Goal: Transaction & Acquisition: Purchase product/service

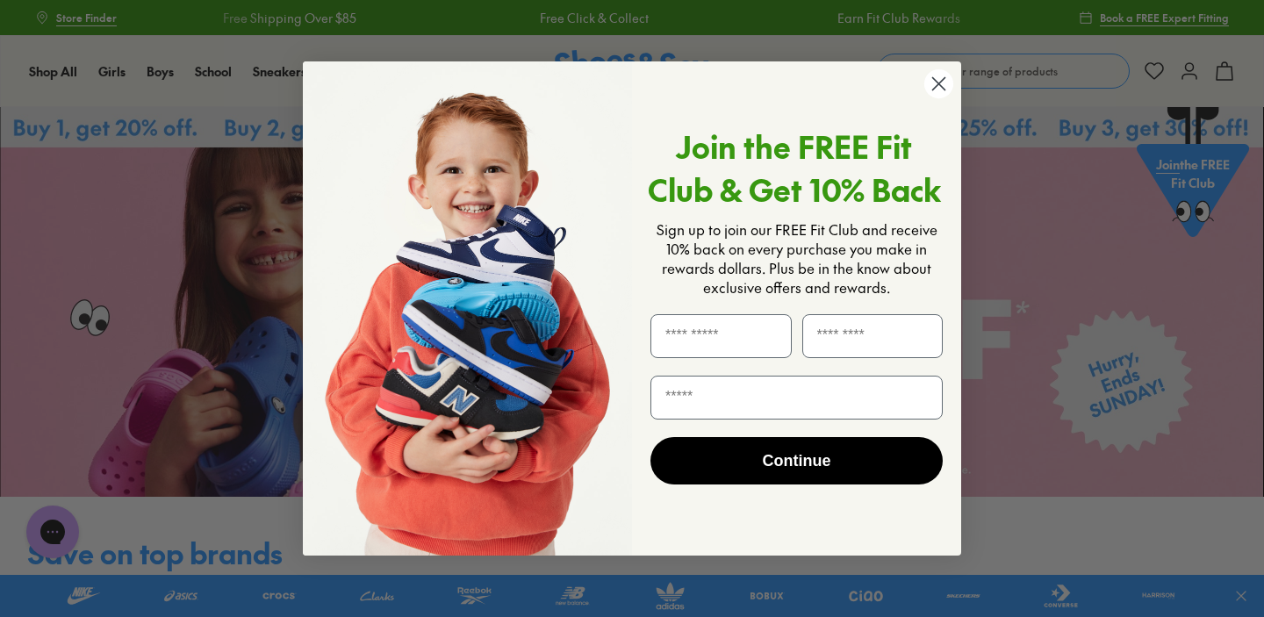
click at [928, 91] on circle "Close dialog" at bounding box center [938, 83] width 29 height 29
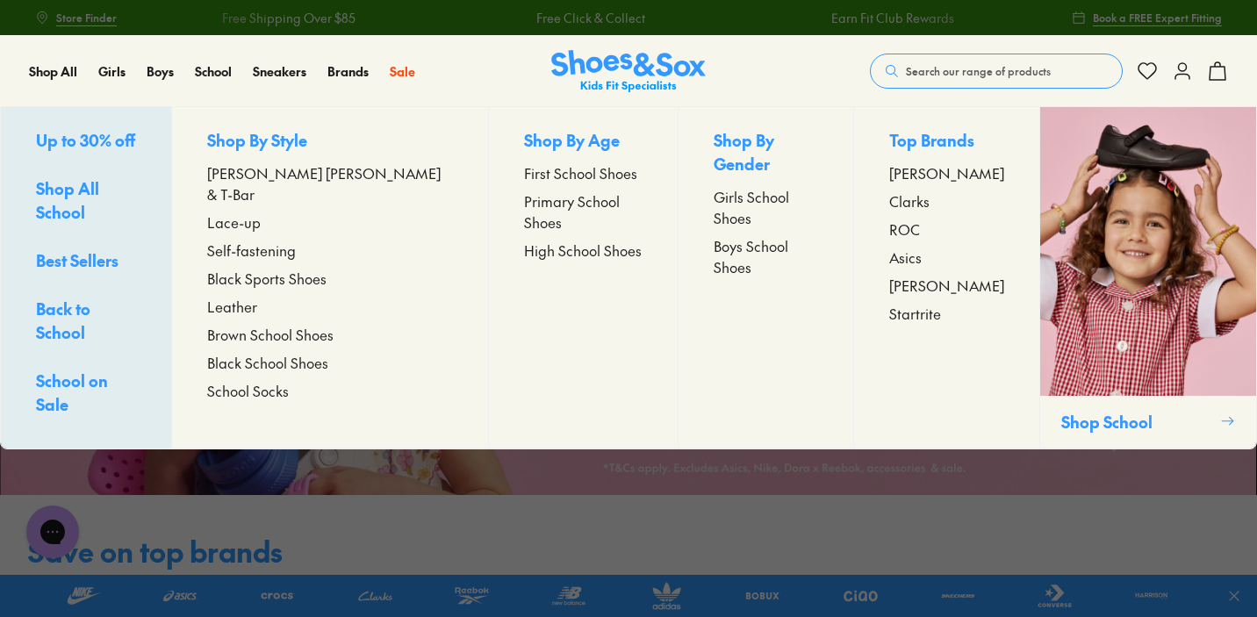
click at [524, 169] on span "First School Shoes" at bounding box center [580, 172] width 113 height 21
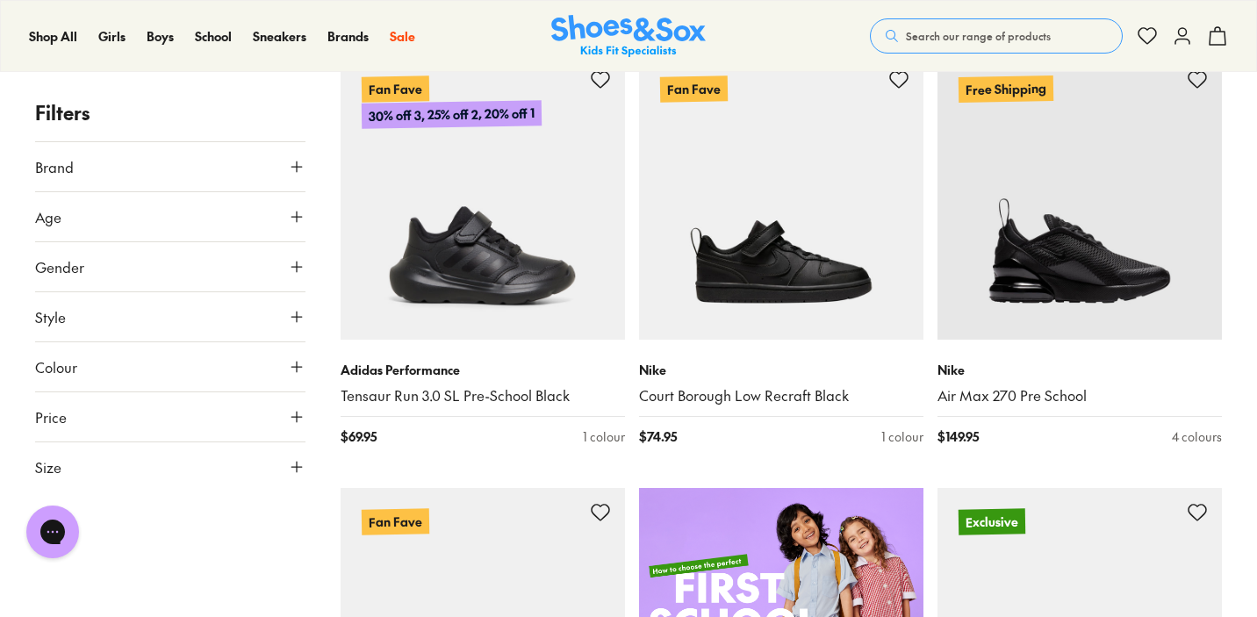
scroll to position [302, 0]
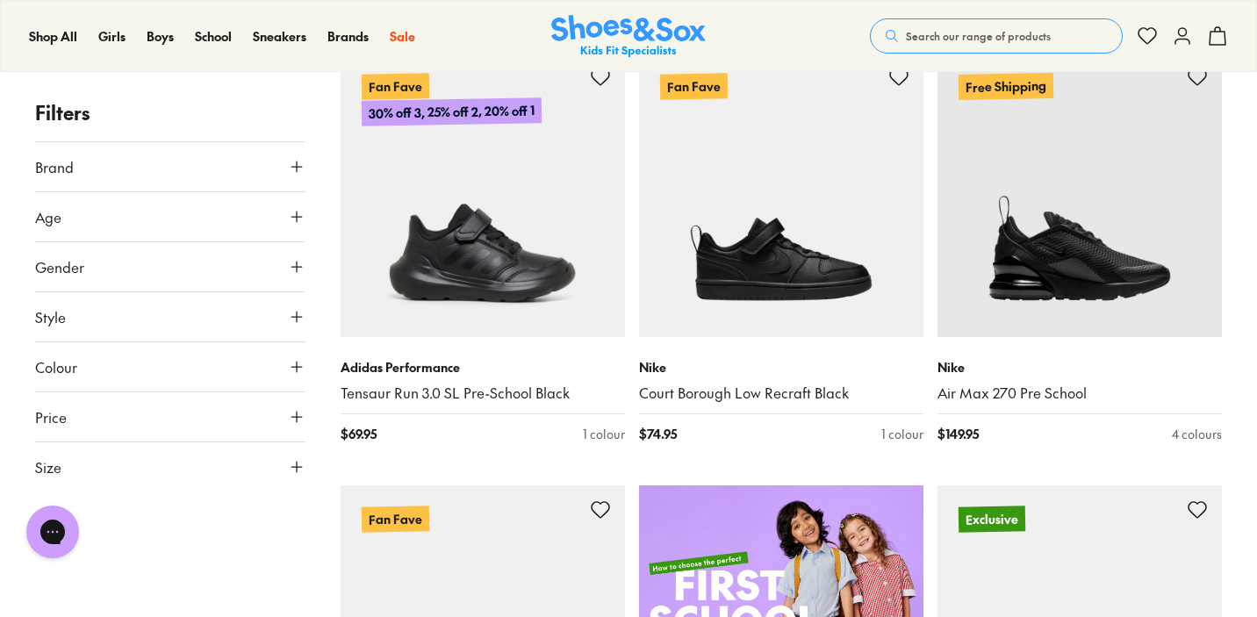
click at [292, 358] on icon at bounding box center [297, 367] width 18 height 18
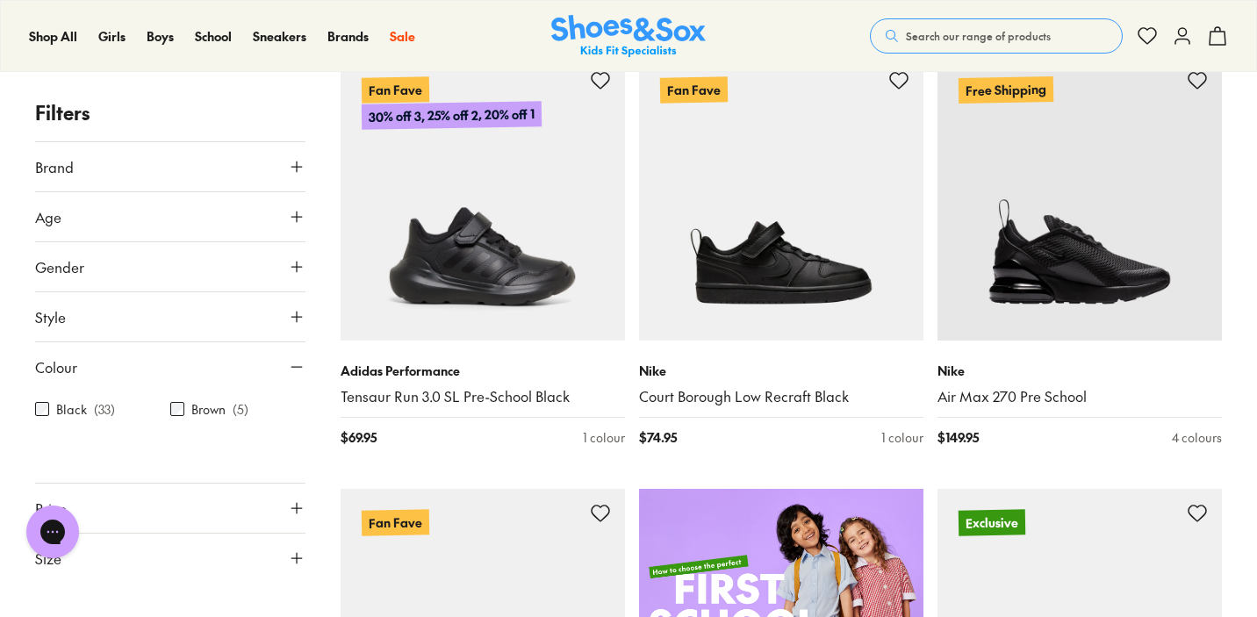
scroll to position [0, 0]
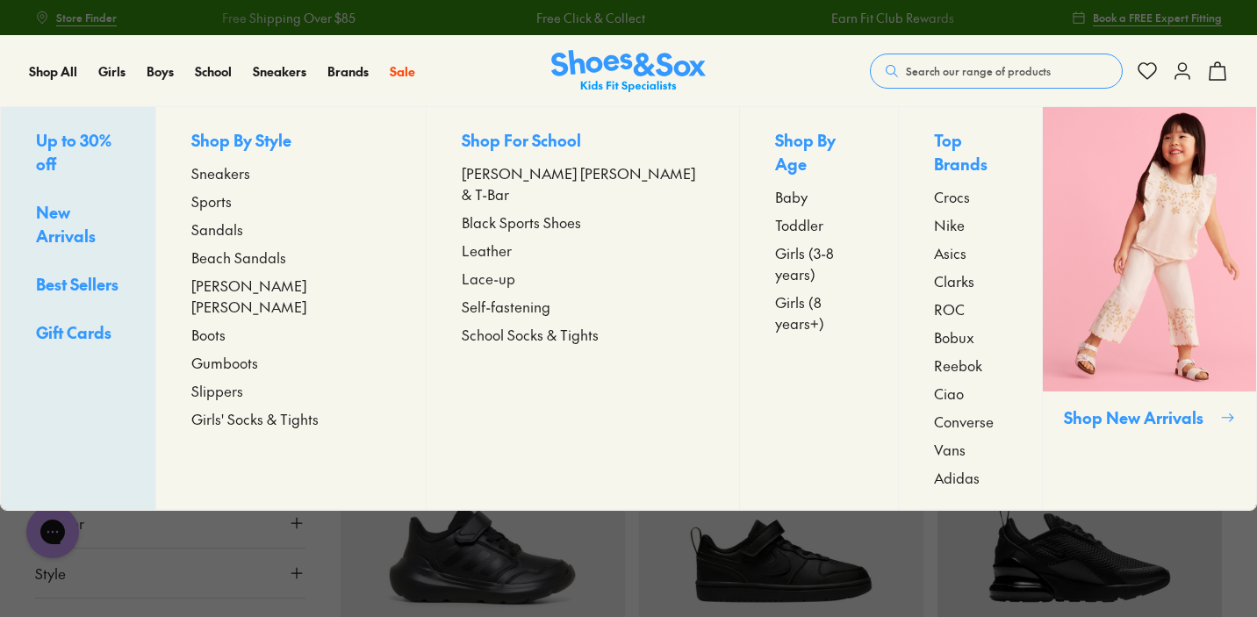
click at [232, 205] on span "Sports" at bounding box center [211, 200] width 40 height 21
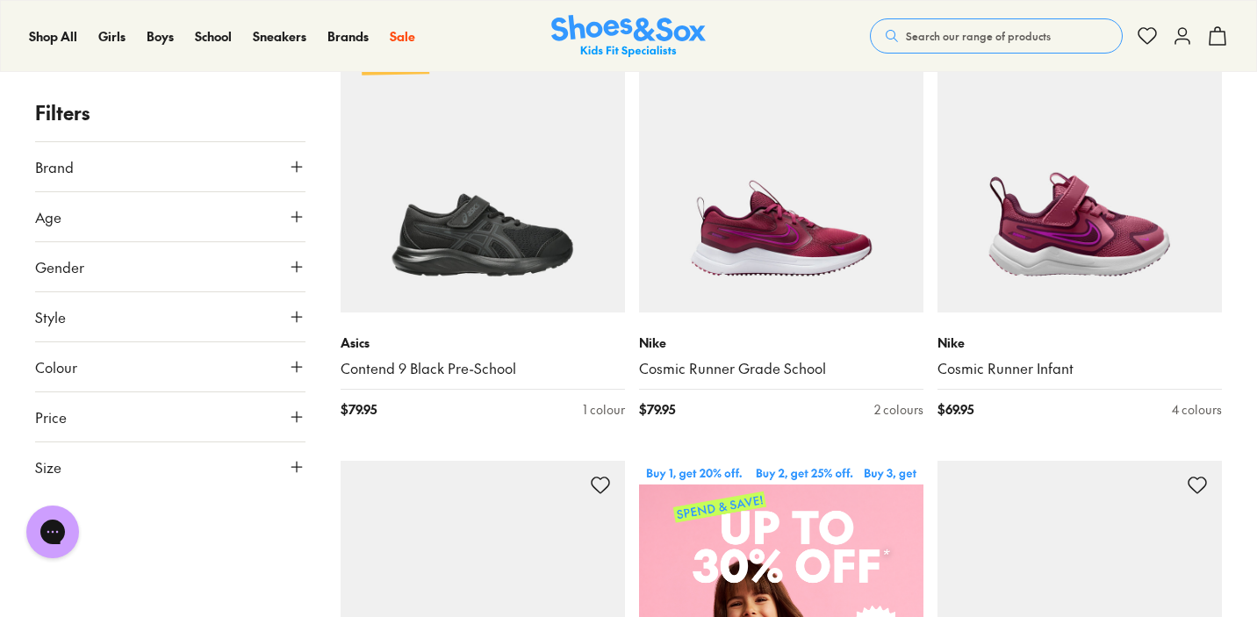
scroll to position [339, 0]
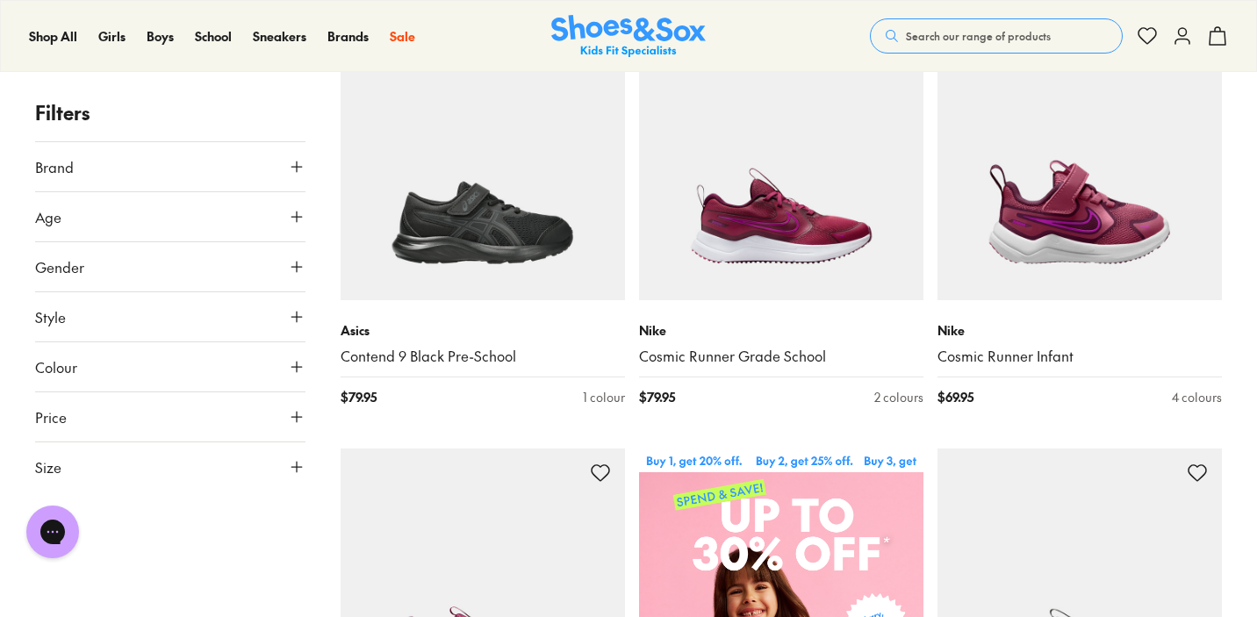
click at [296, 366] on use at bounding box center [296, 367] width 11 height 11
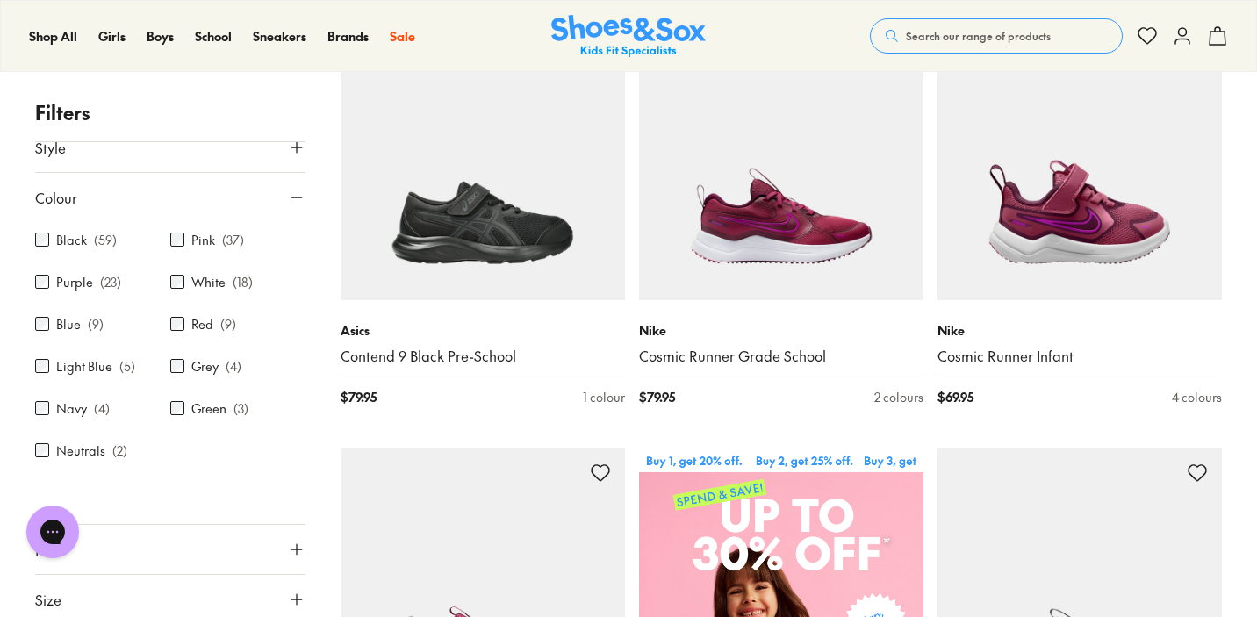
scroll to position [171, 0]
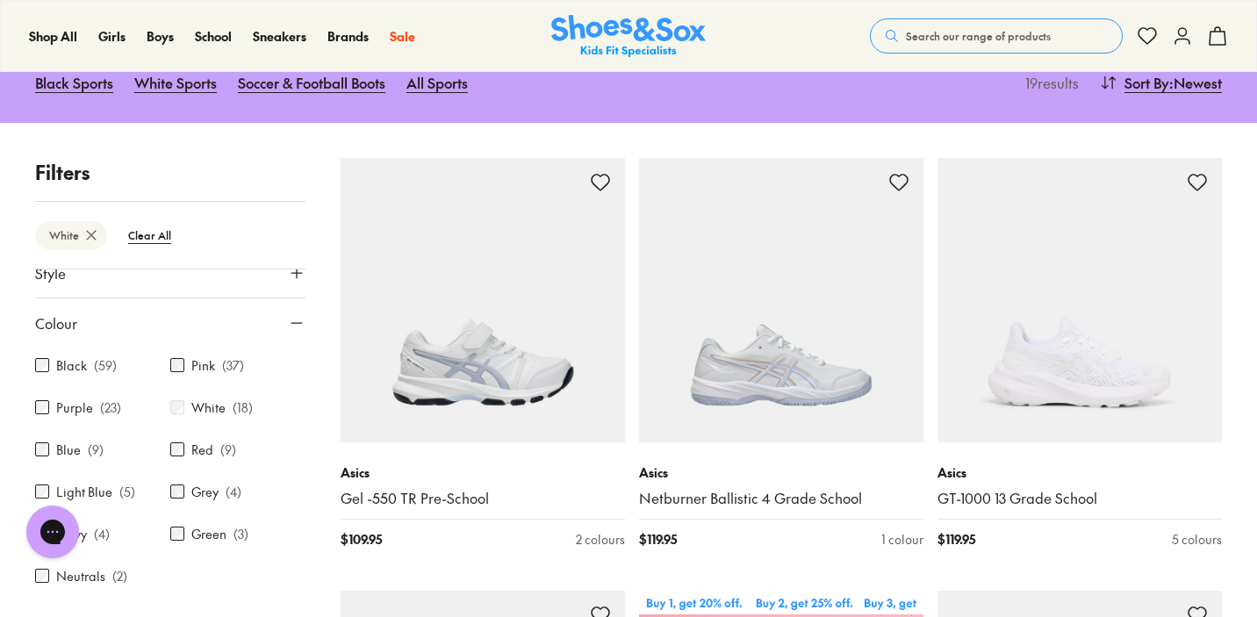
scroll to position [271, 0]
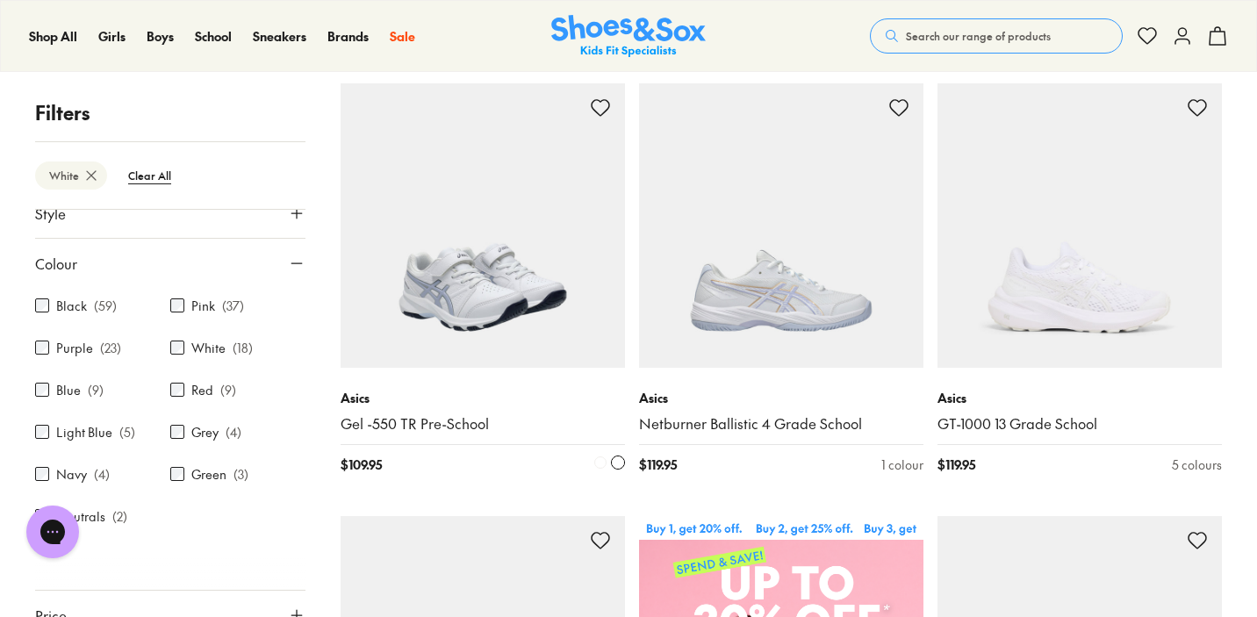
click at [521, 269] on img at bounding box center [483, 225] width 284 height 284
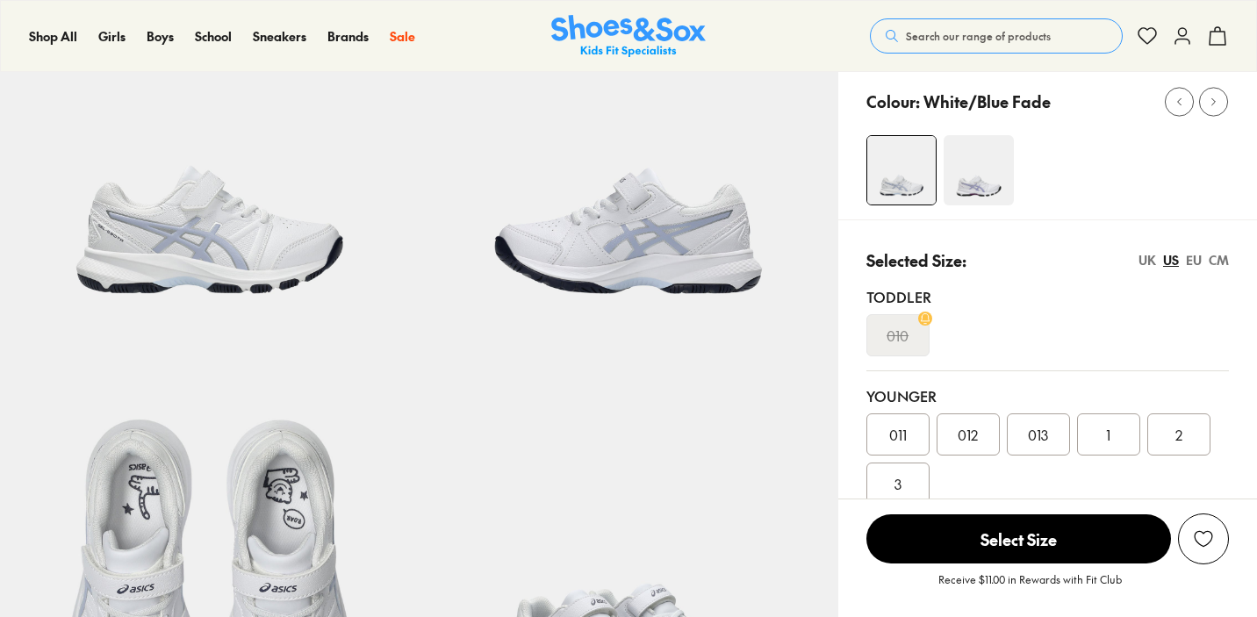
select select "*"
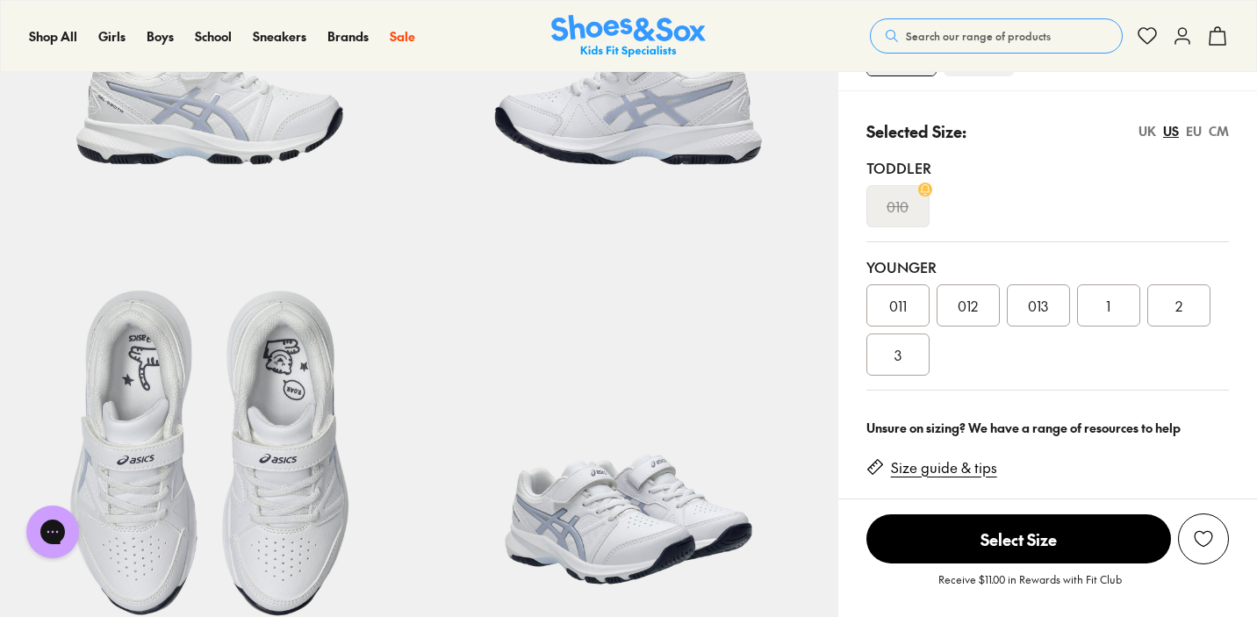
scroll to position [311, 0]
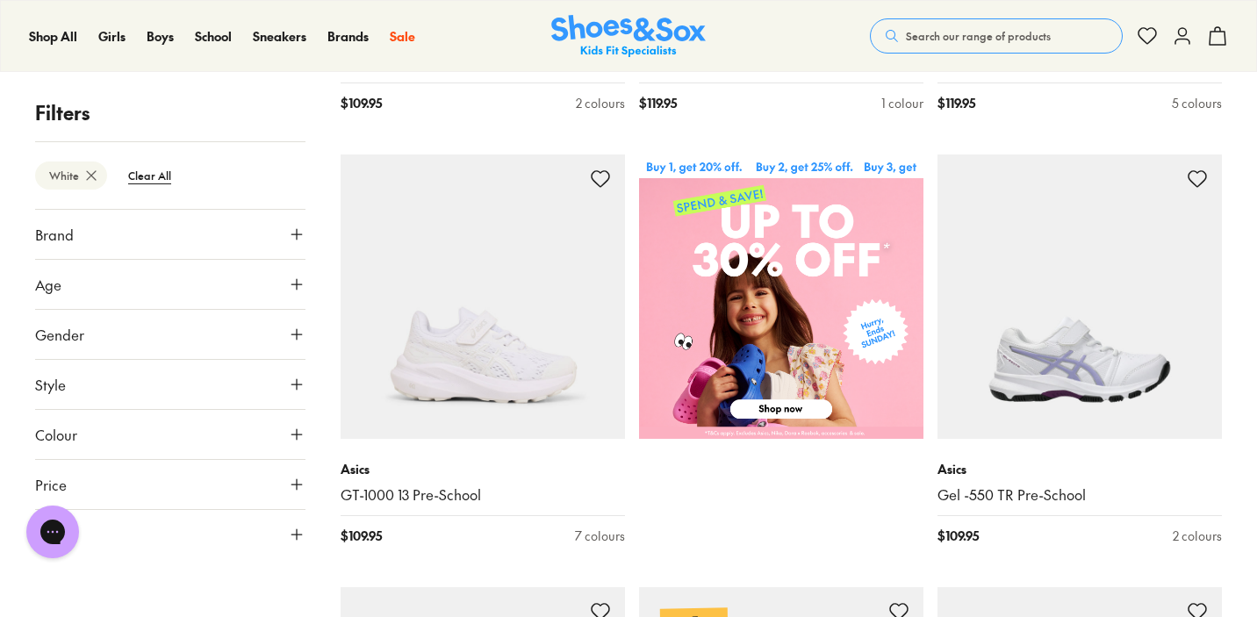
scroll to position [636, 0]
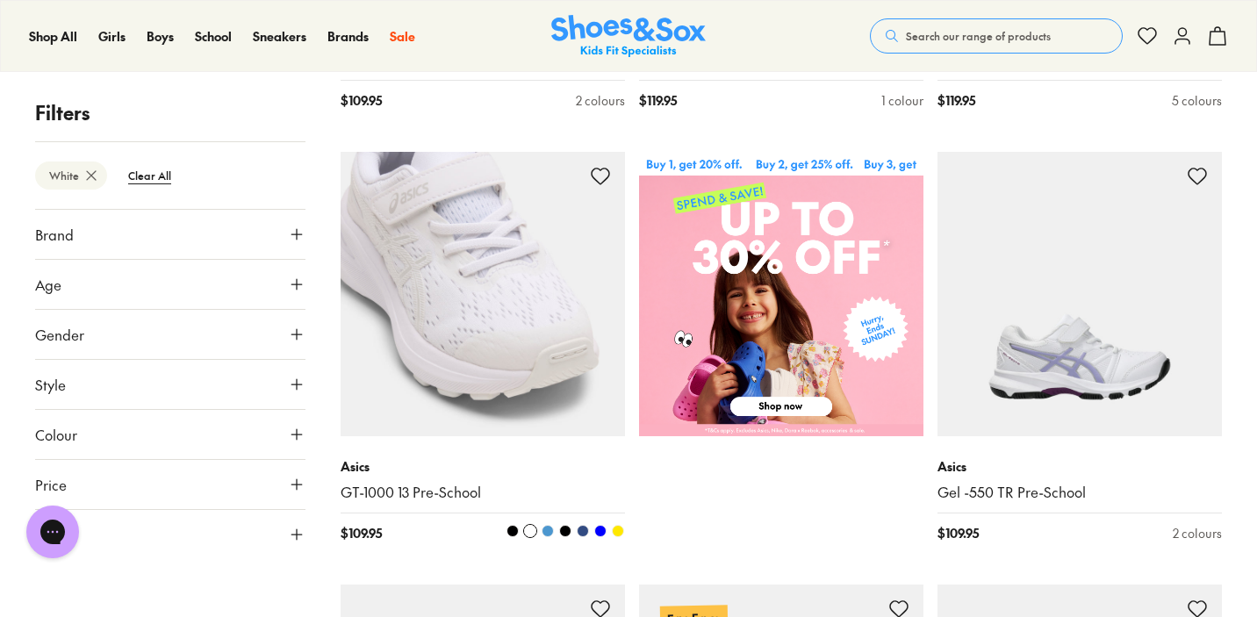
click at [562, 333] on img at bounding box center [483, 294] width 284 height 284
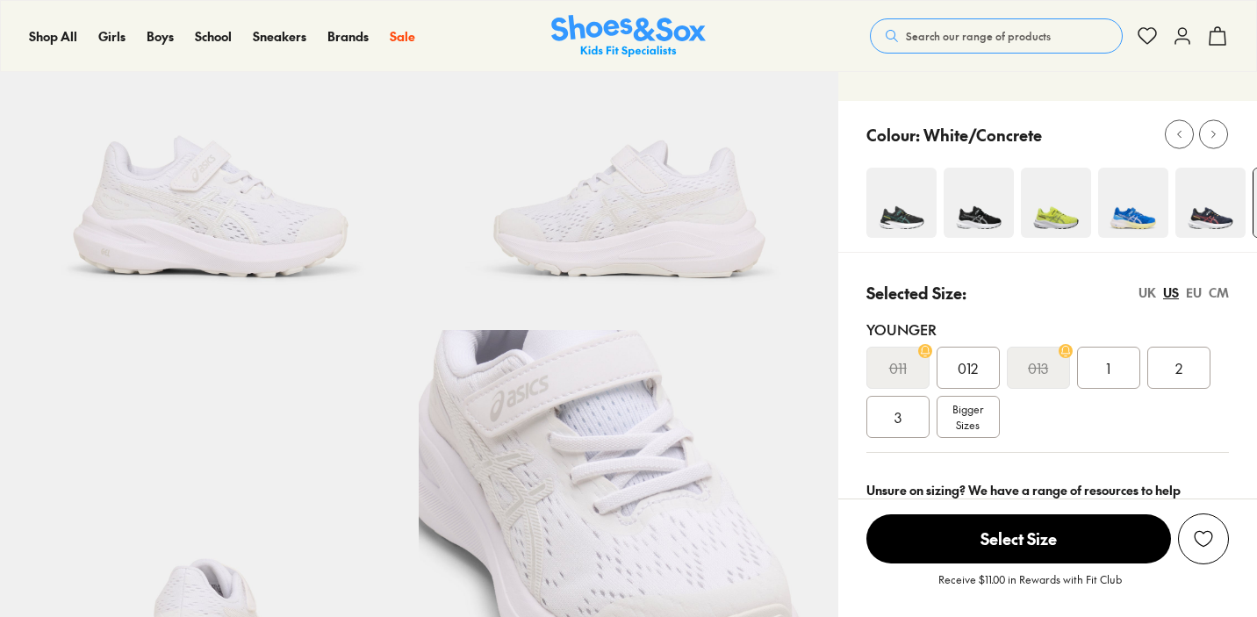
scroll to position [198, 0]
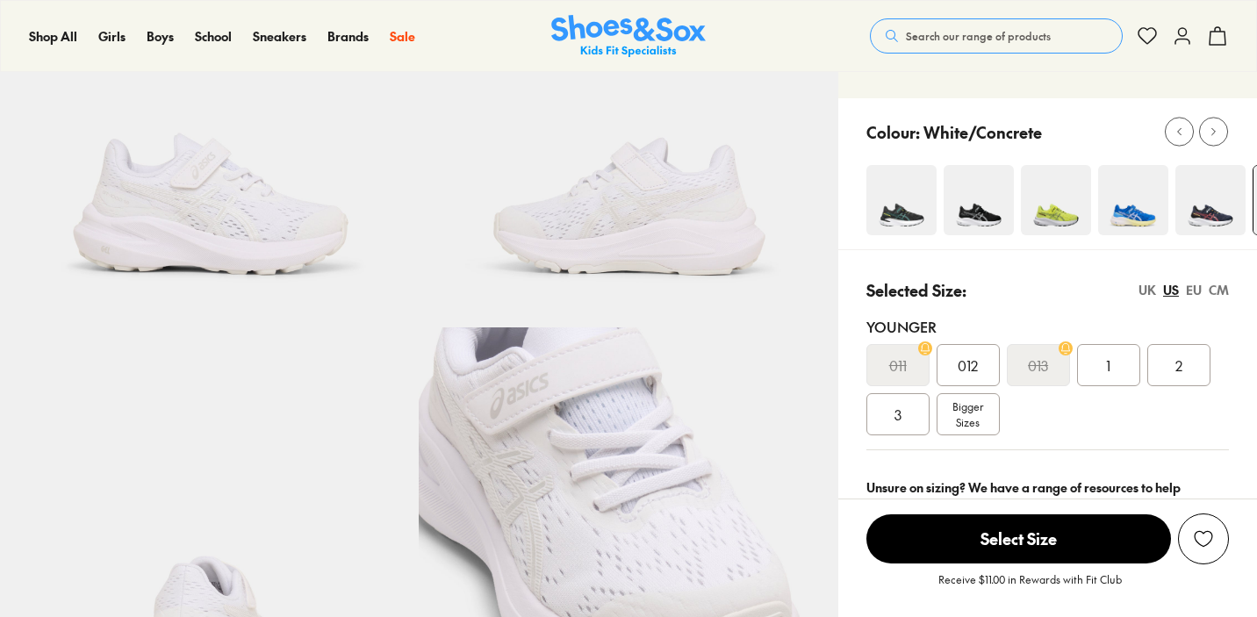
select select "*"
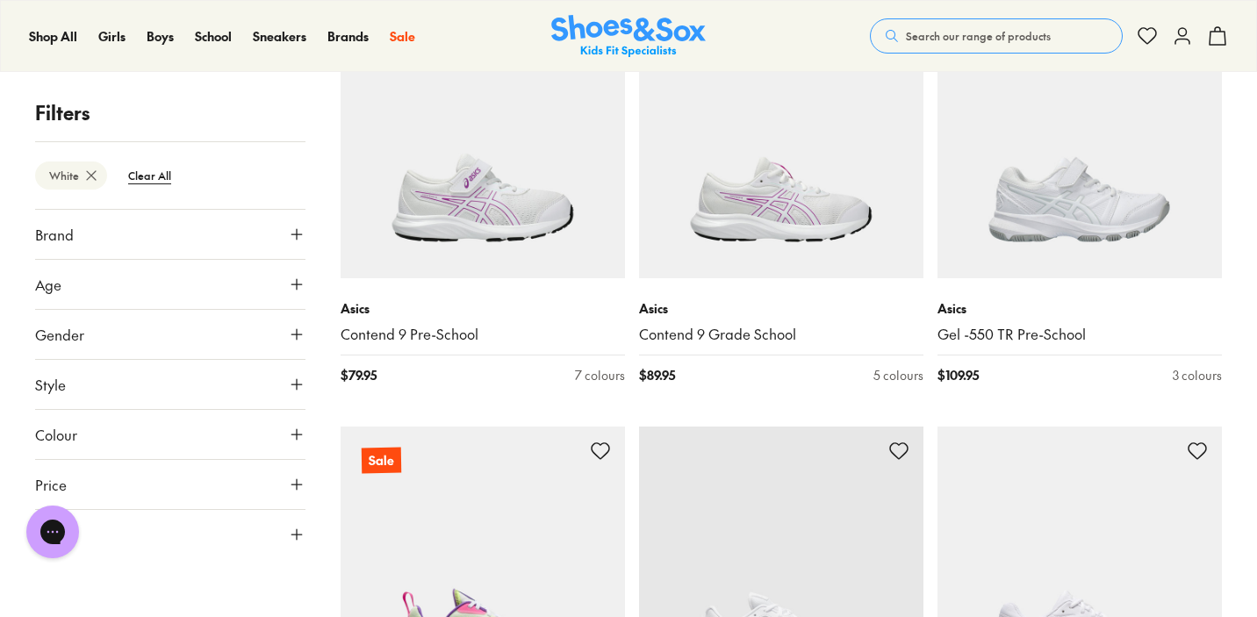
scroll to position [1658, 0]
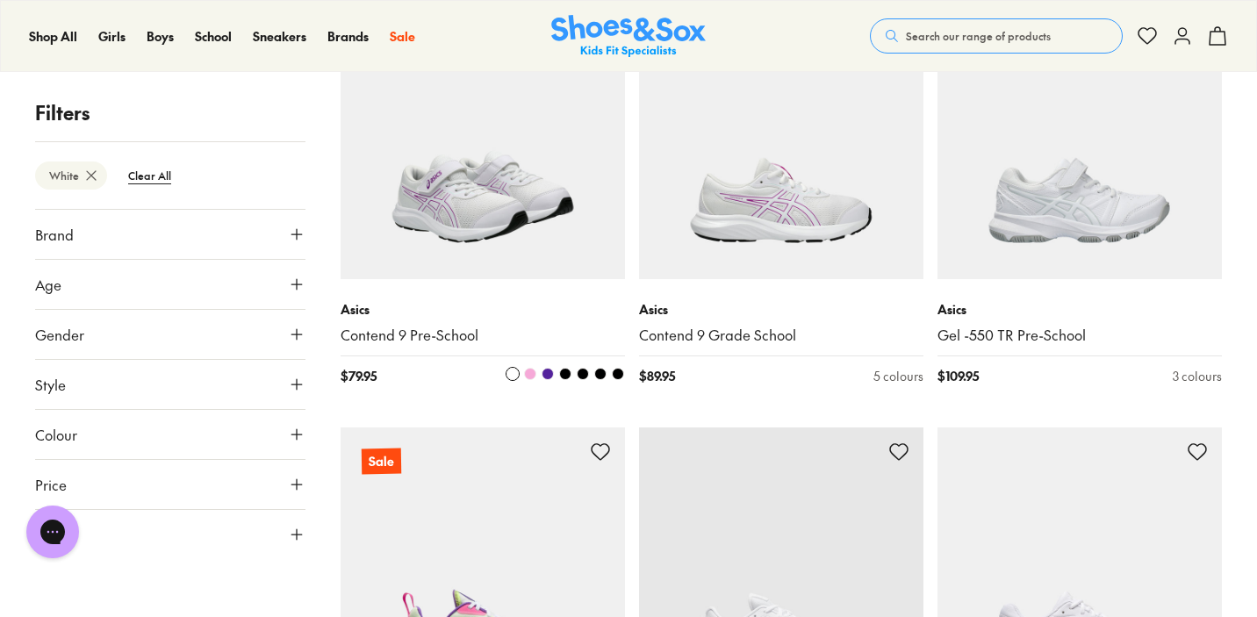
click at [467, 240] on img at bounding box center [483, 137] width 284 height 284
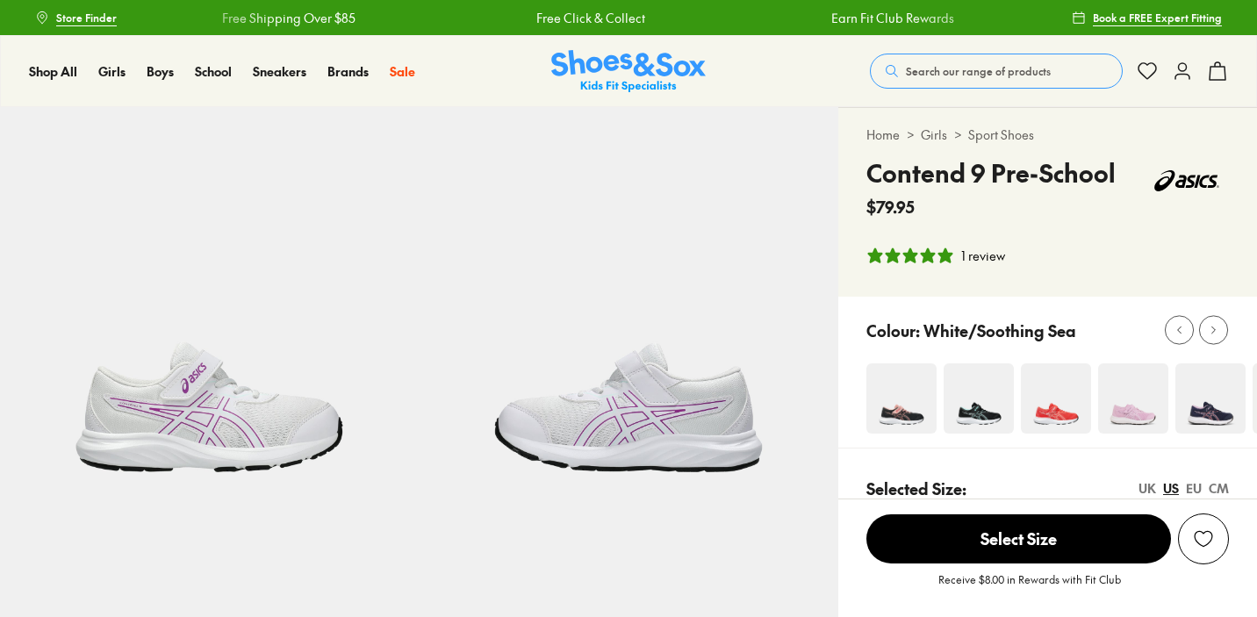
select select "*"
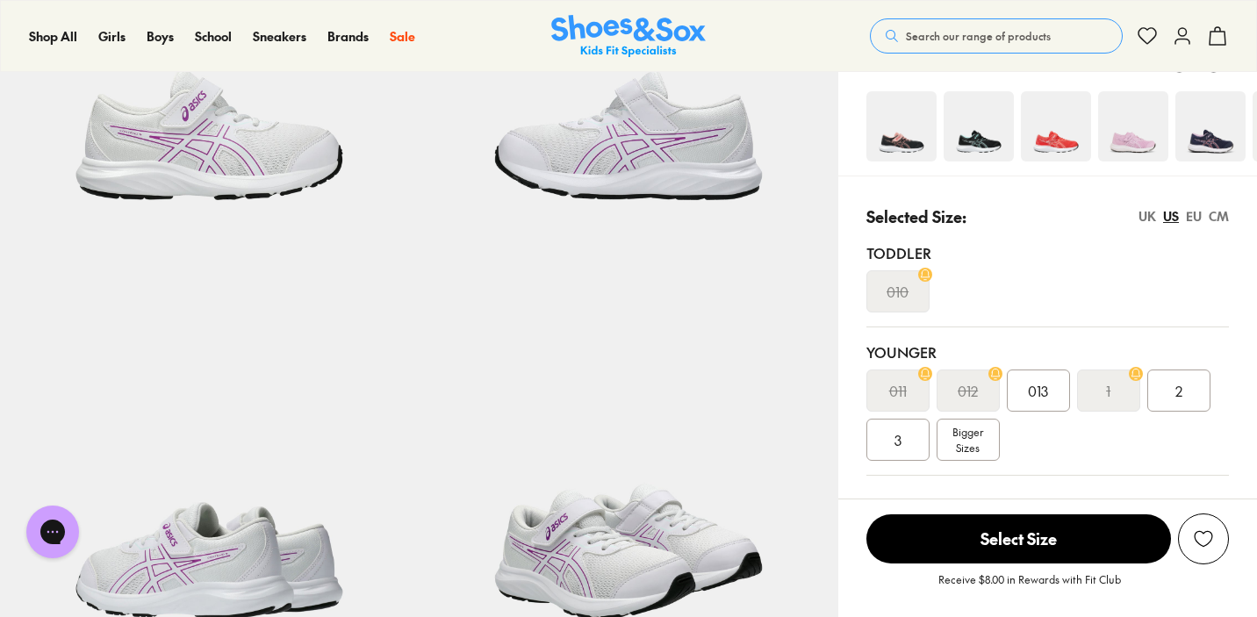
scroll to position [302, 0]
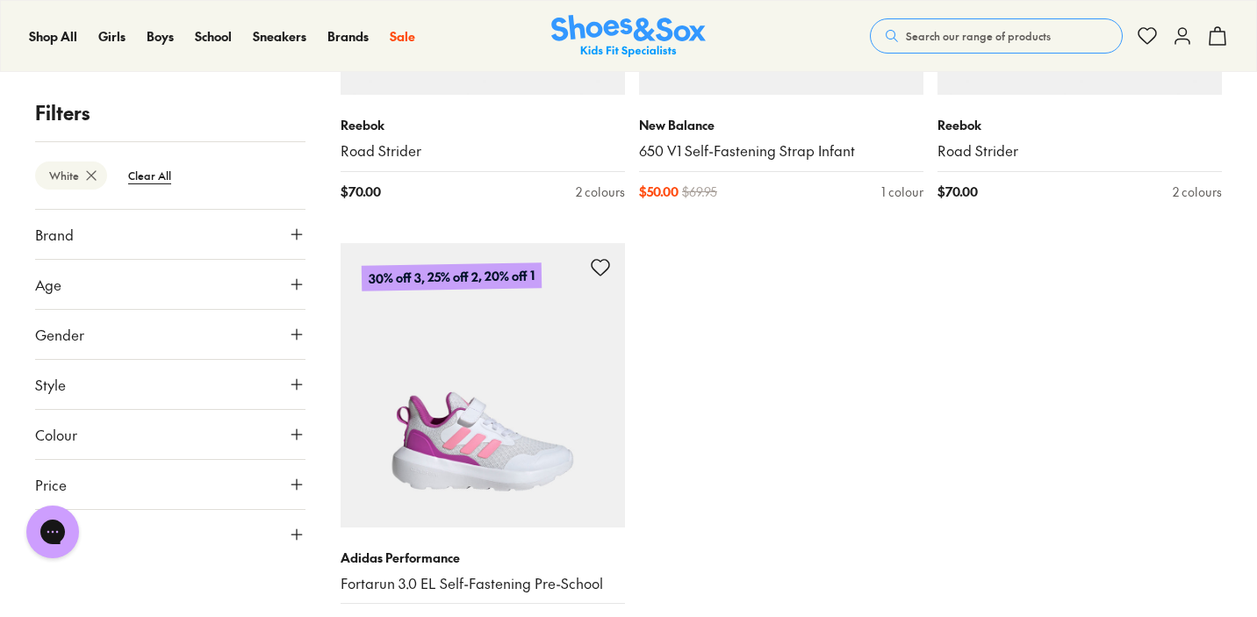
scroll to position [2813, 0]
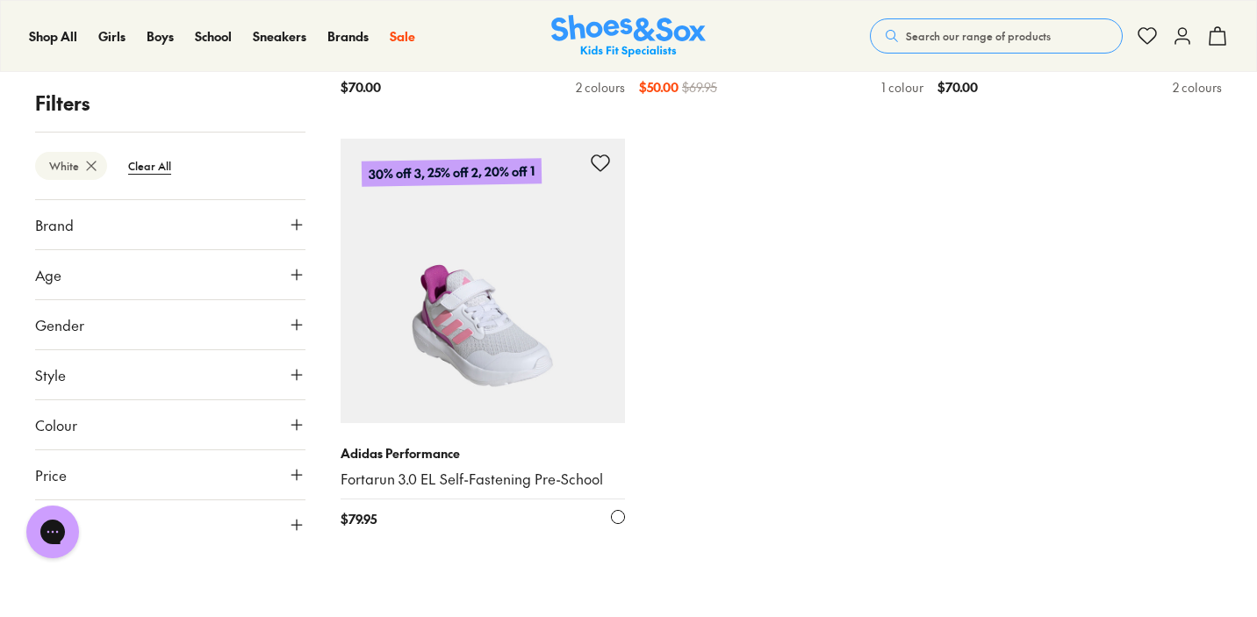
click at [517, 325] on img at bounding box center [483, 281] width 284 height 284
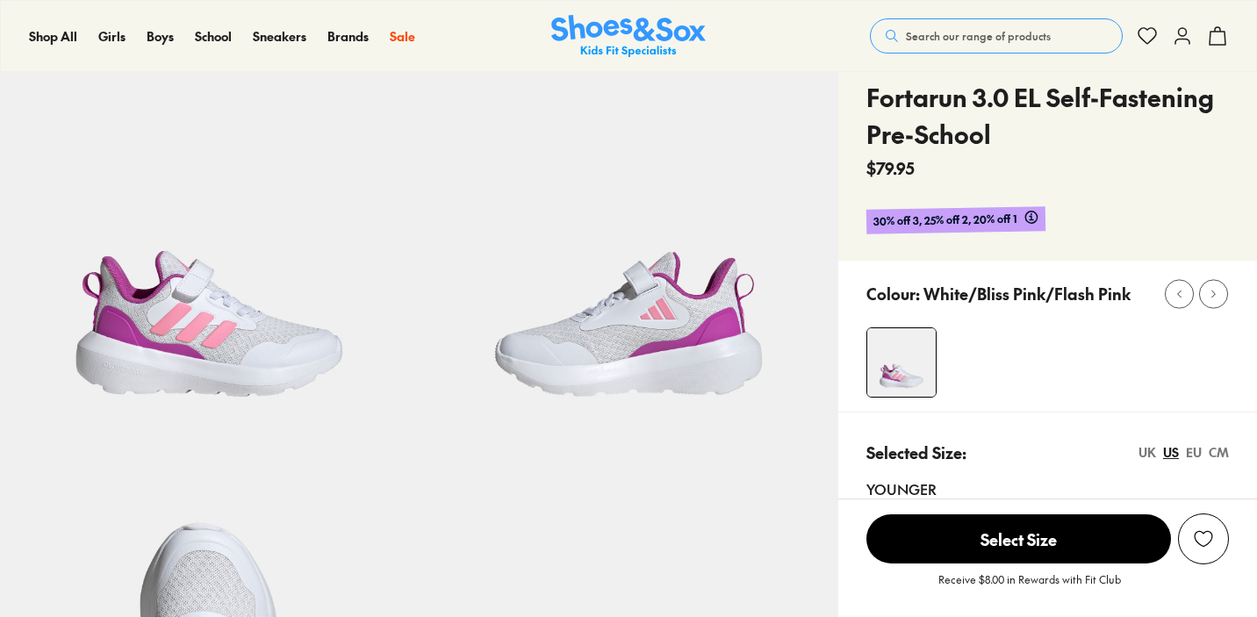
select select "*"
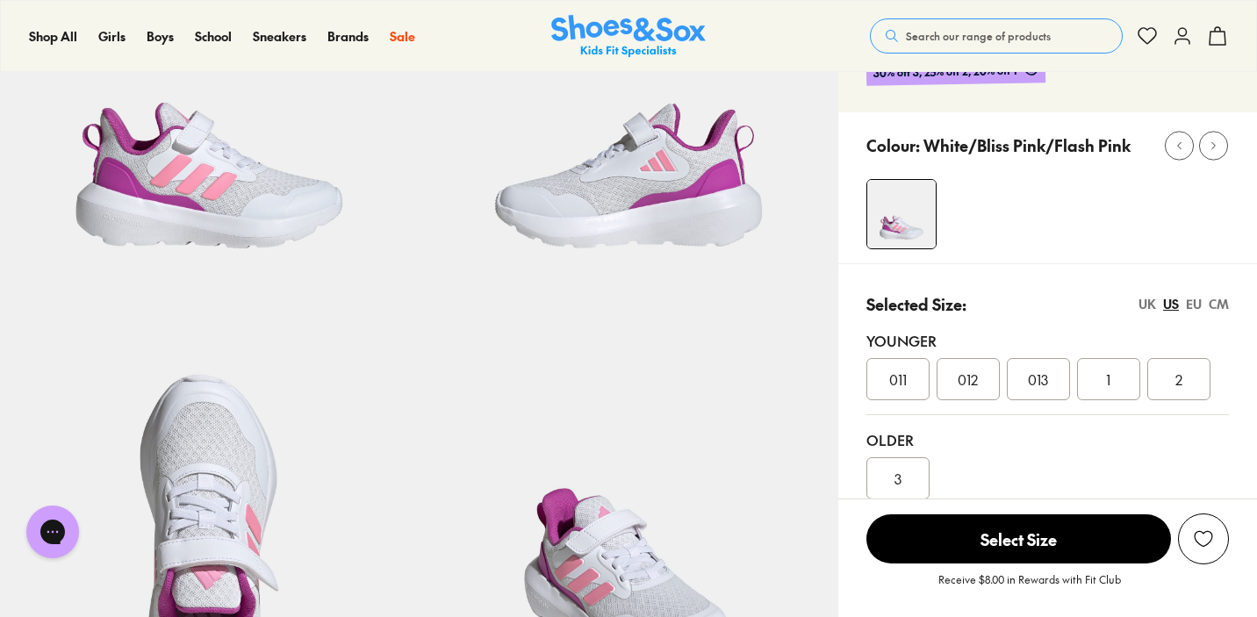
scroll to position [196, 0]
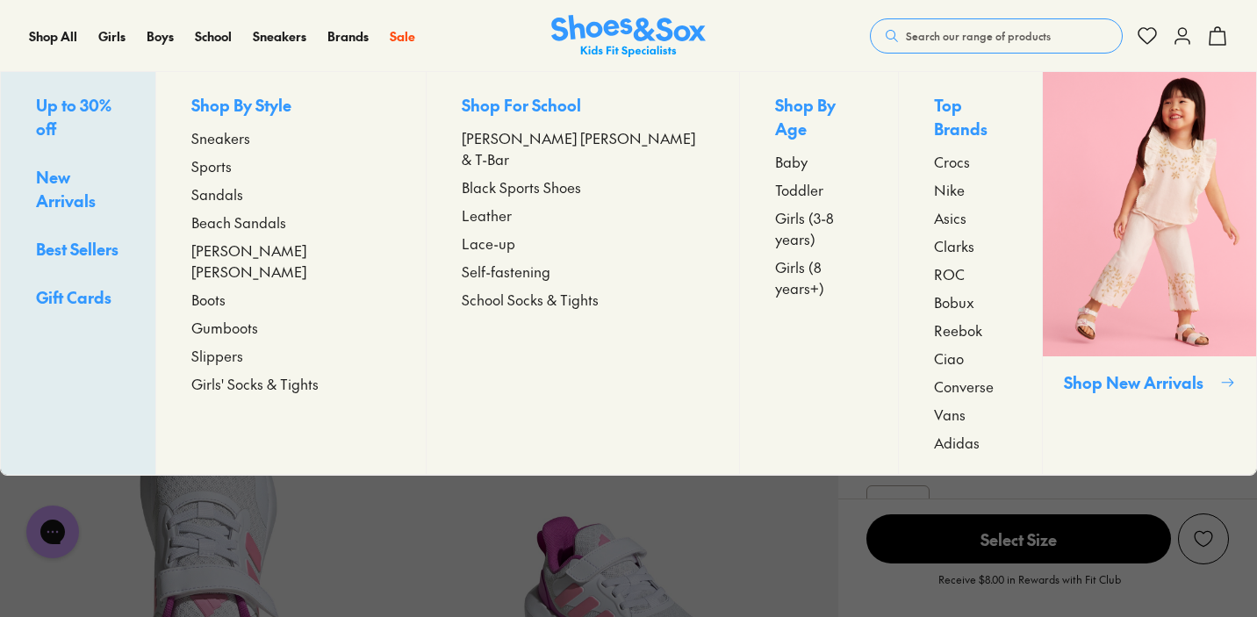
click at [775, 179] on span "Toddler" at bounding box center [799, 189] width 48 height 21
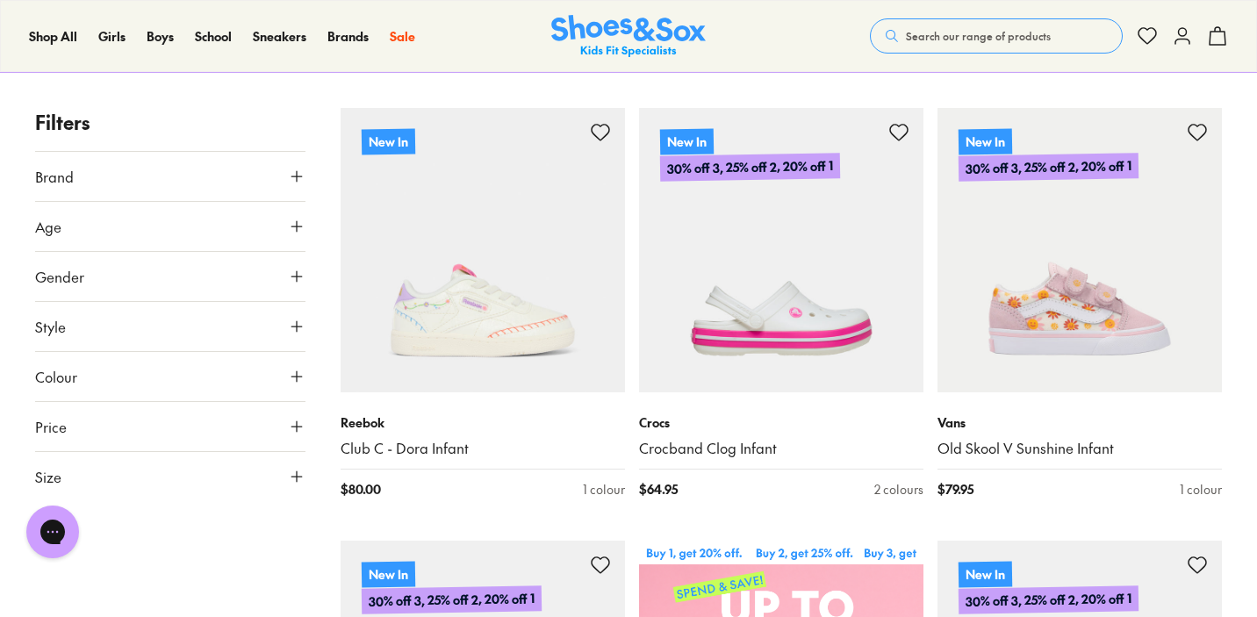
scroll to position [328, 0]
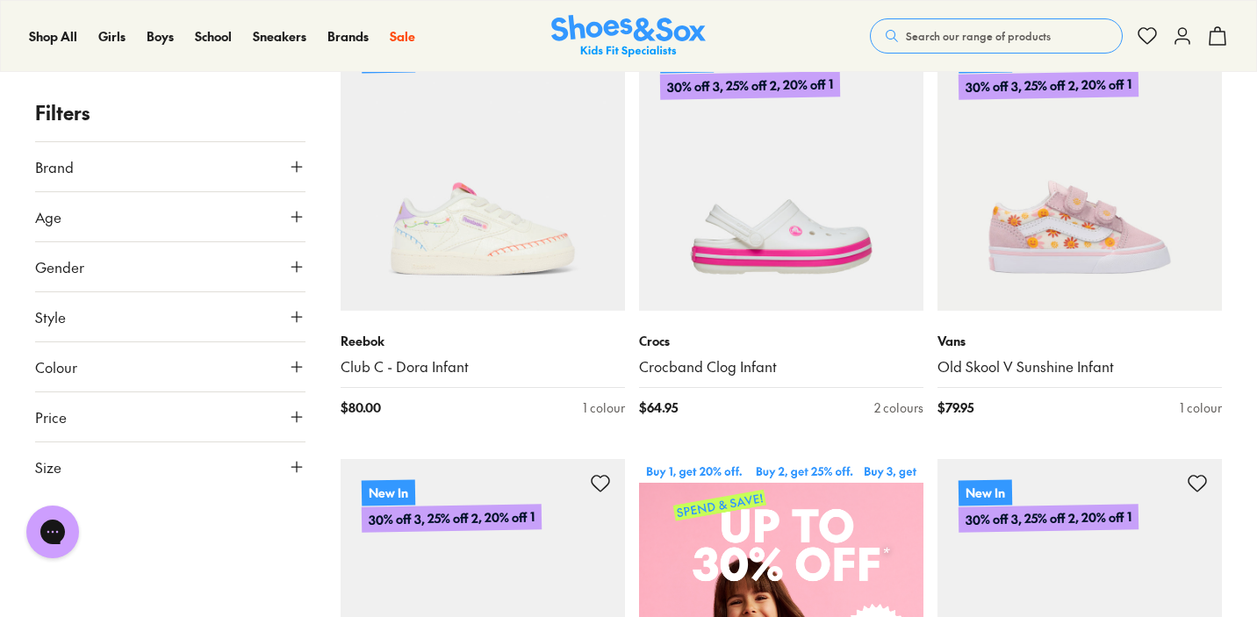
click at [295, 315] on icon at bounding box center [297, 317] width 18 height 18
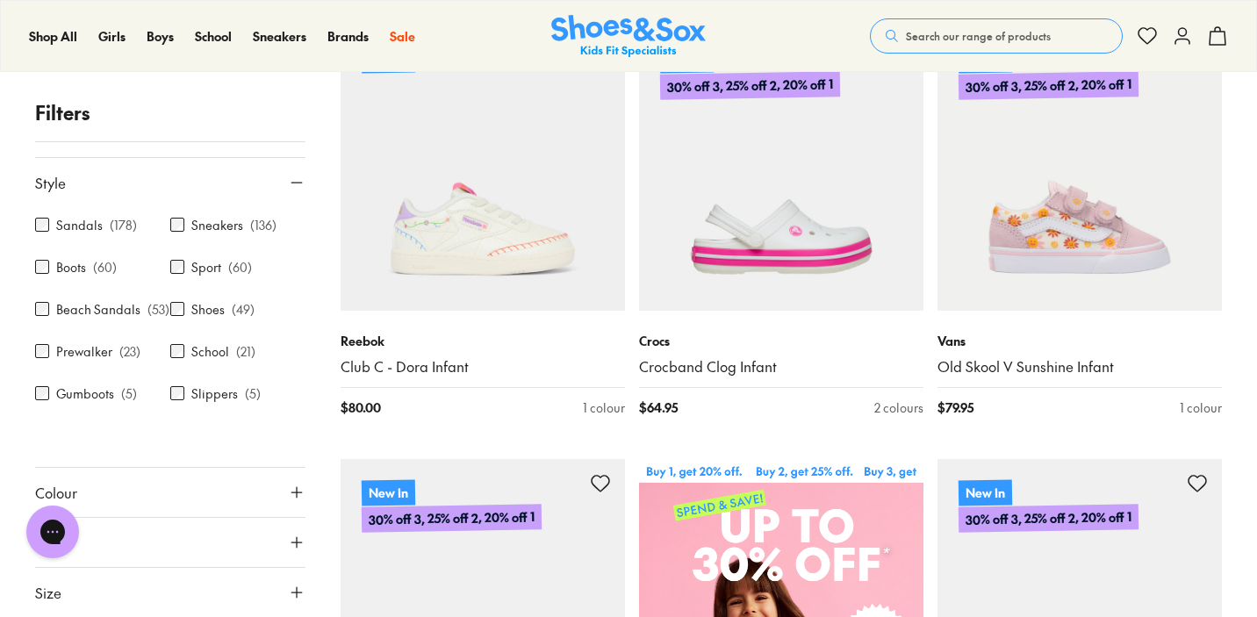
scroll to position [166, 0]
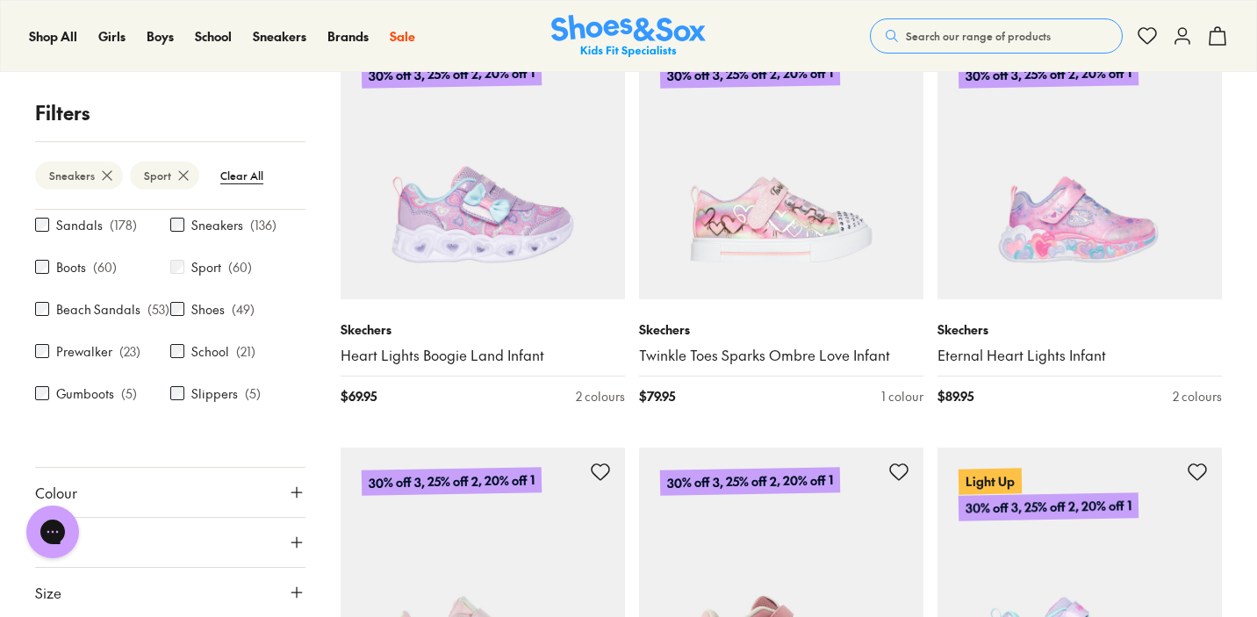
scroll to position [1670, 0]
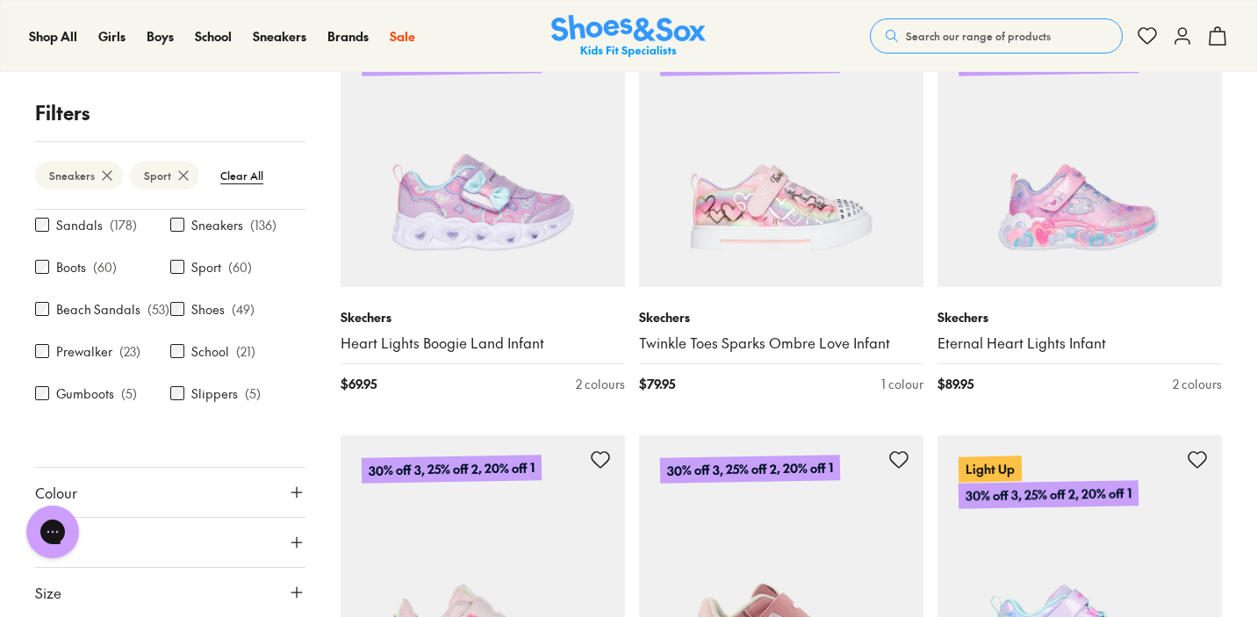
click at [252, 490] on button "Colour" at bounding box center [170, 492] width 270 height 49
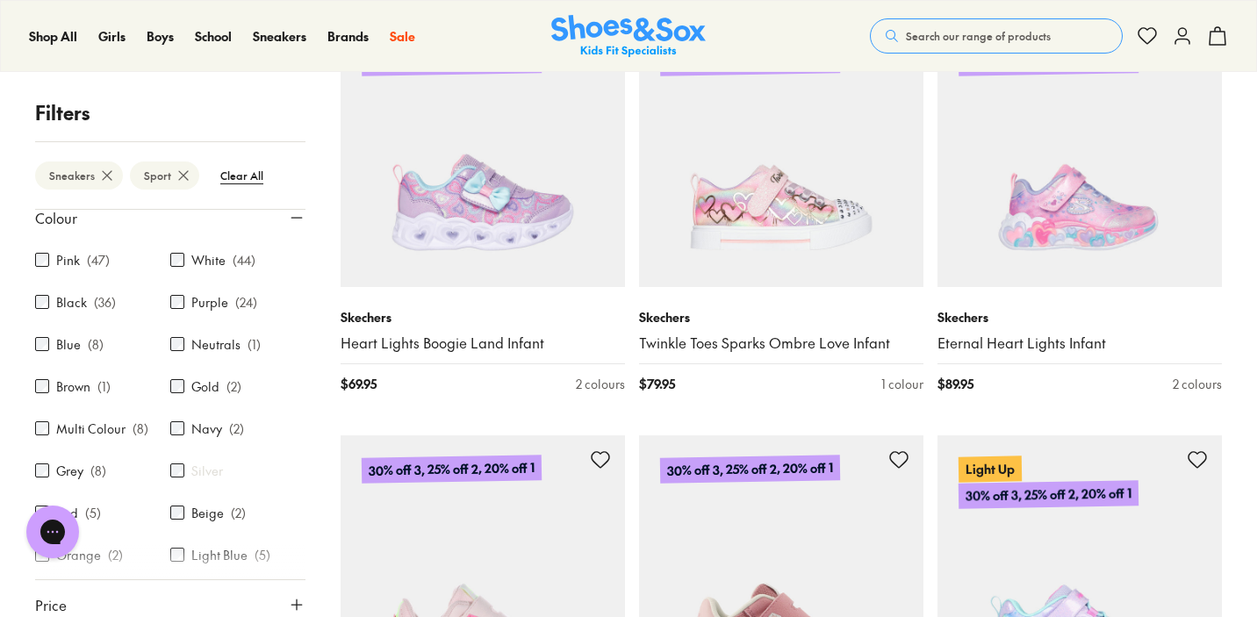
scroll to position [435, 0]
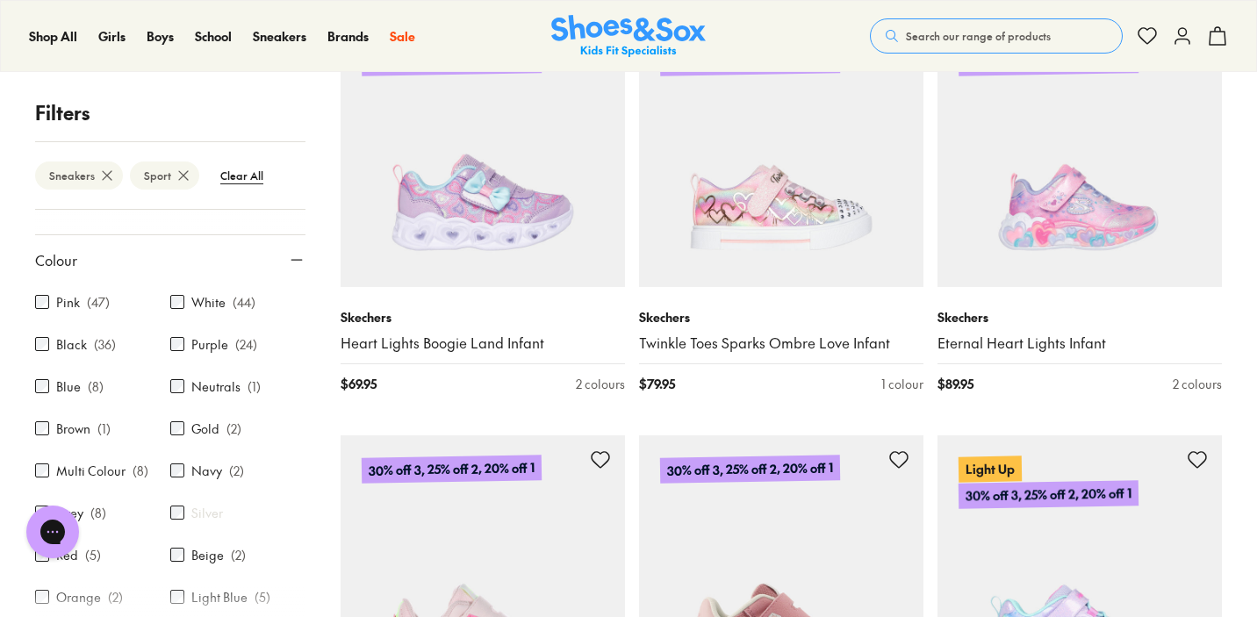
click at [177, 313] on div "White ( 44 )" at bounding box center [237, 301] width 135 height 21
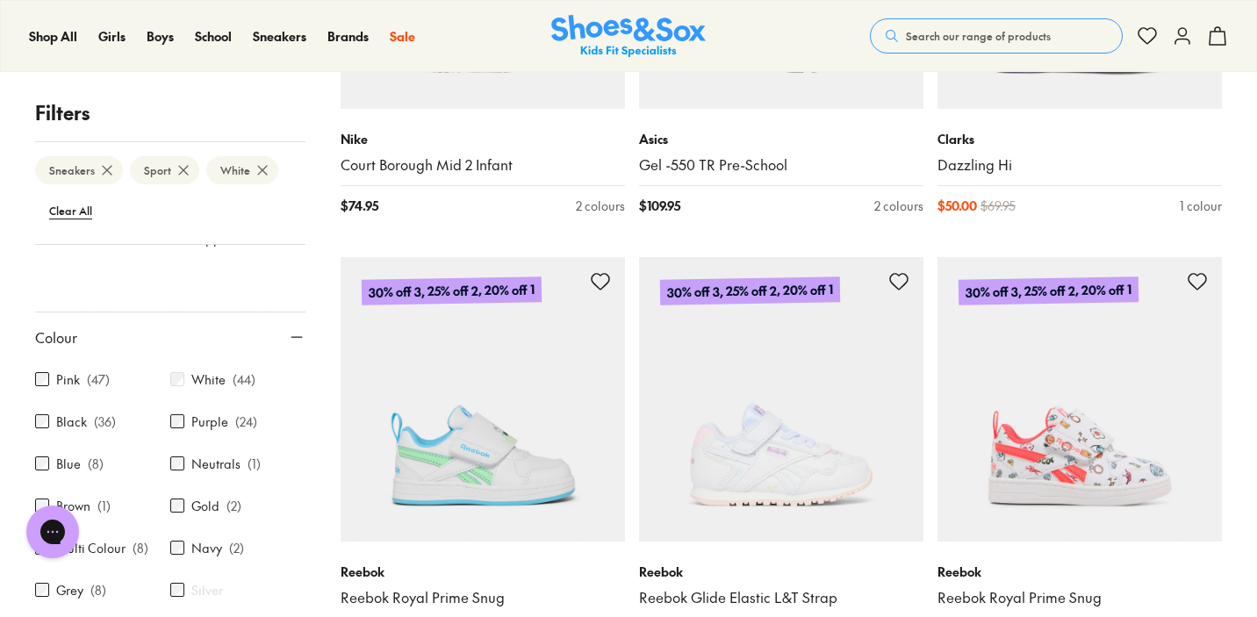
scroll to position [4108, 0]
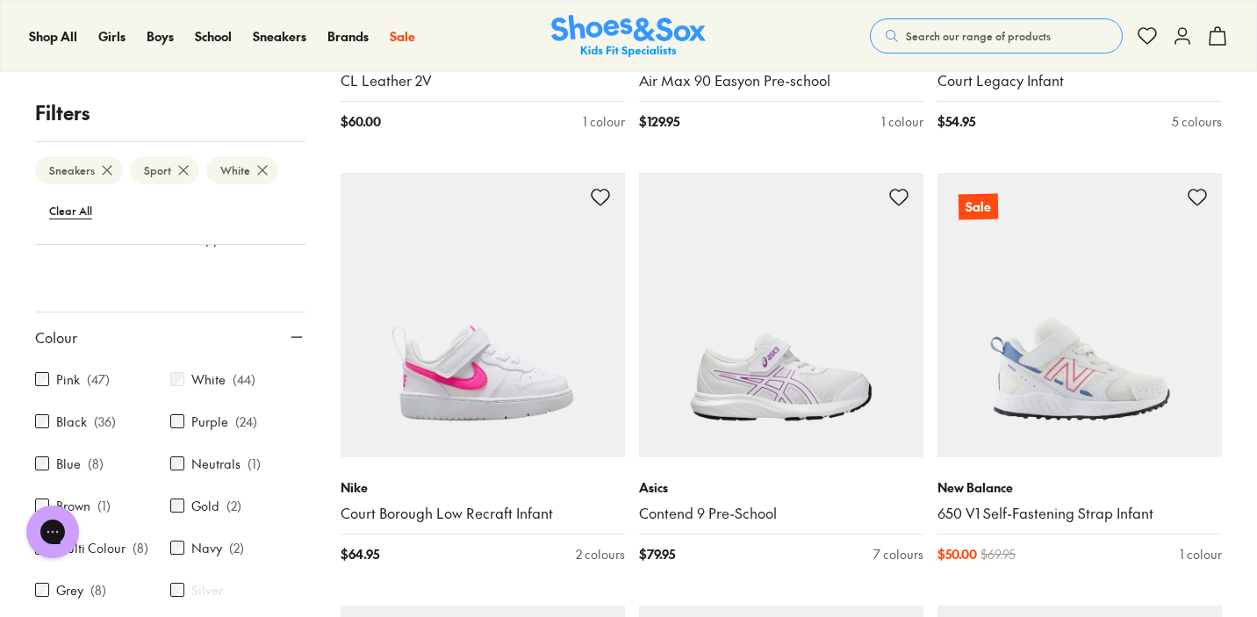
scroll to position [5833, 0]
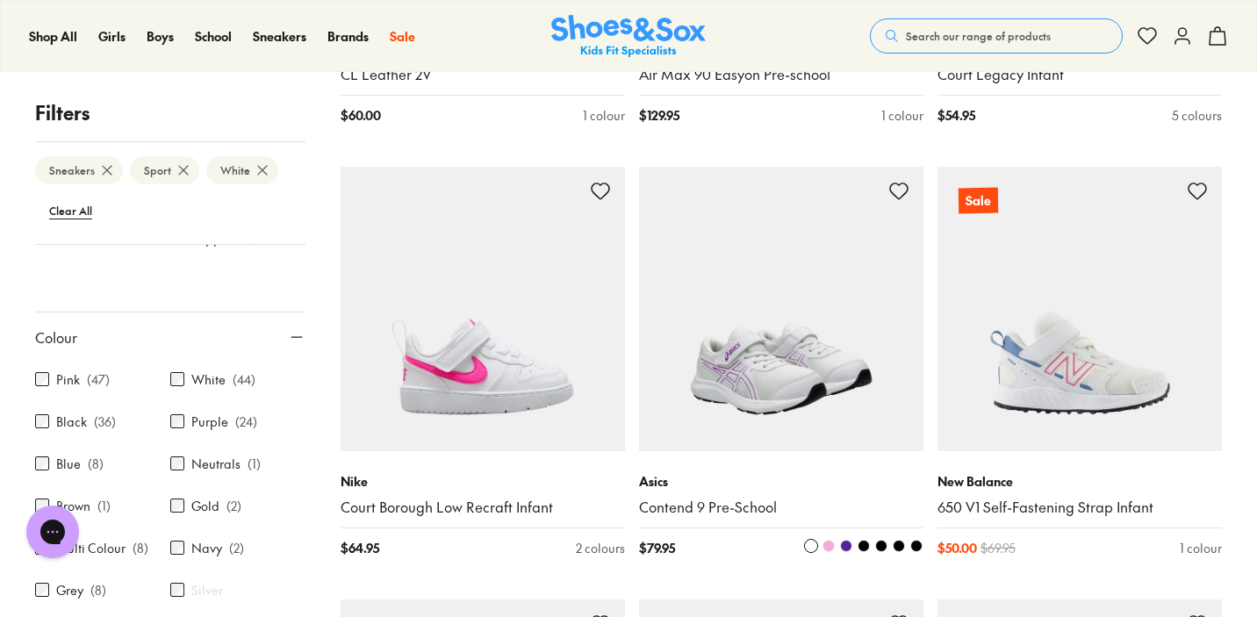
click at [806, 343] on img at bounding box center [781, 309] width 284 height 284
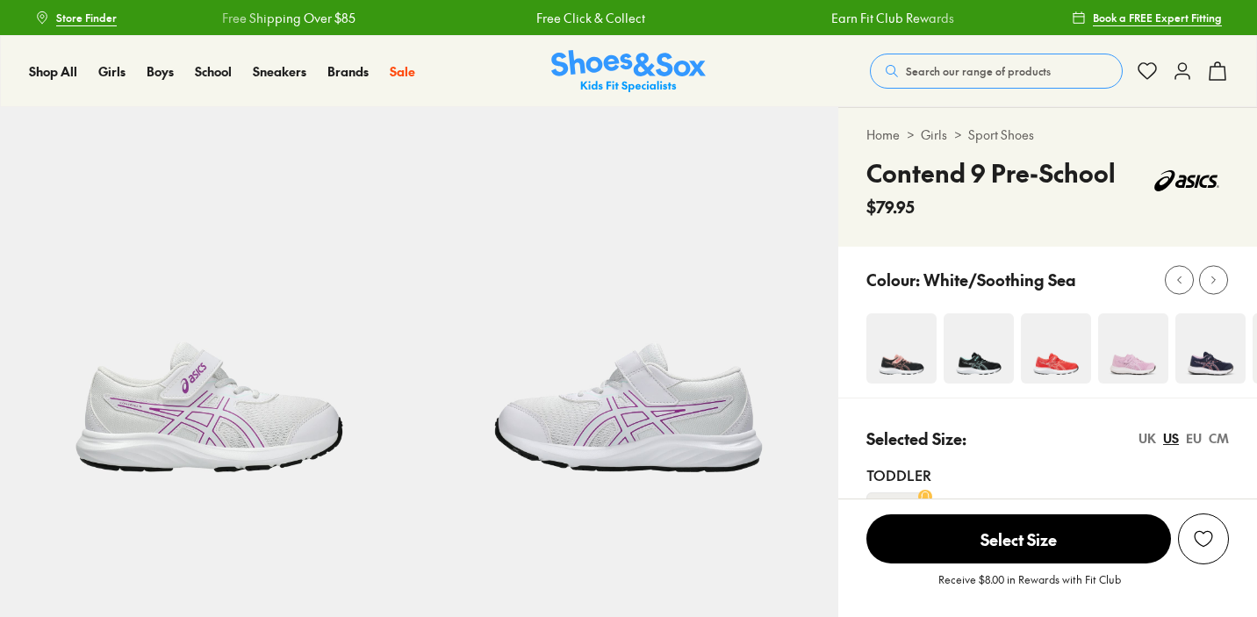
scroll to position [68, 0]
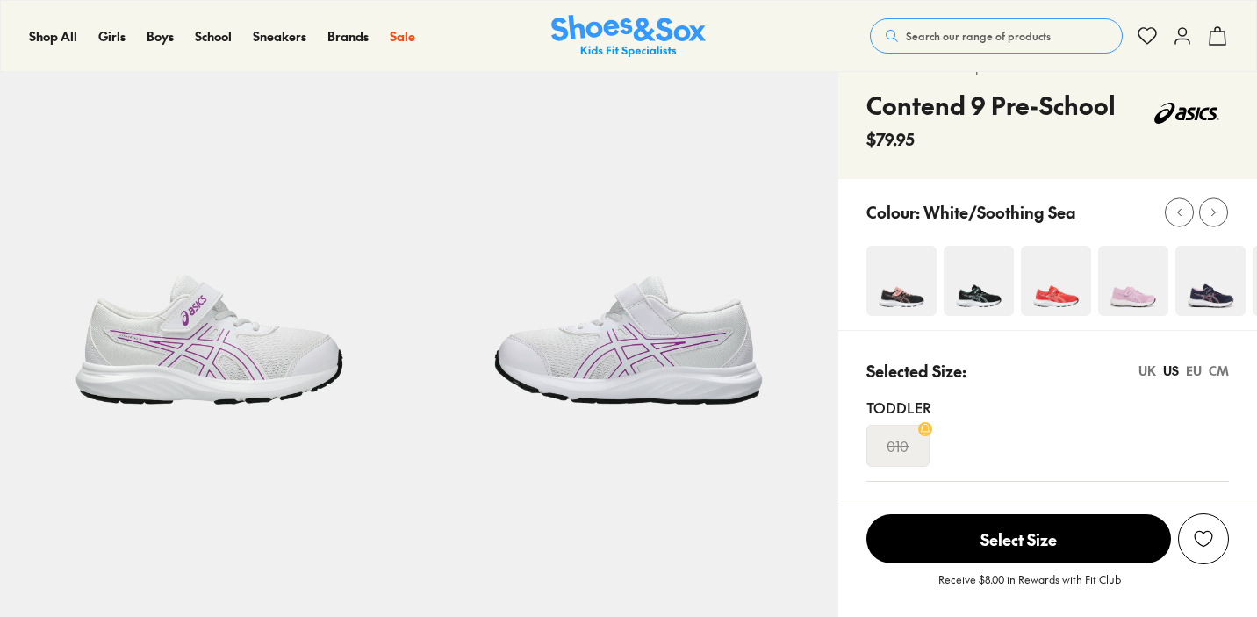
select select "*"
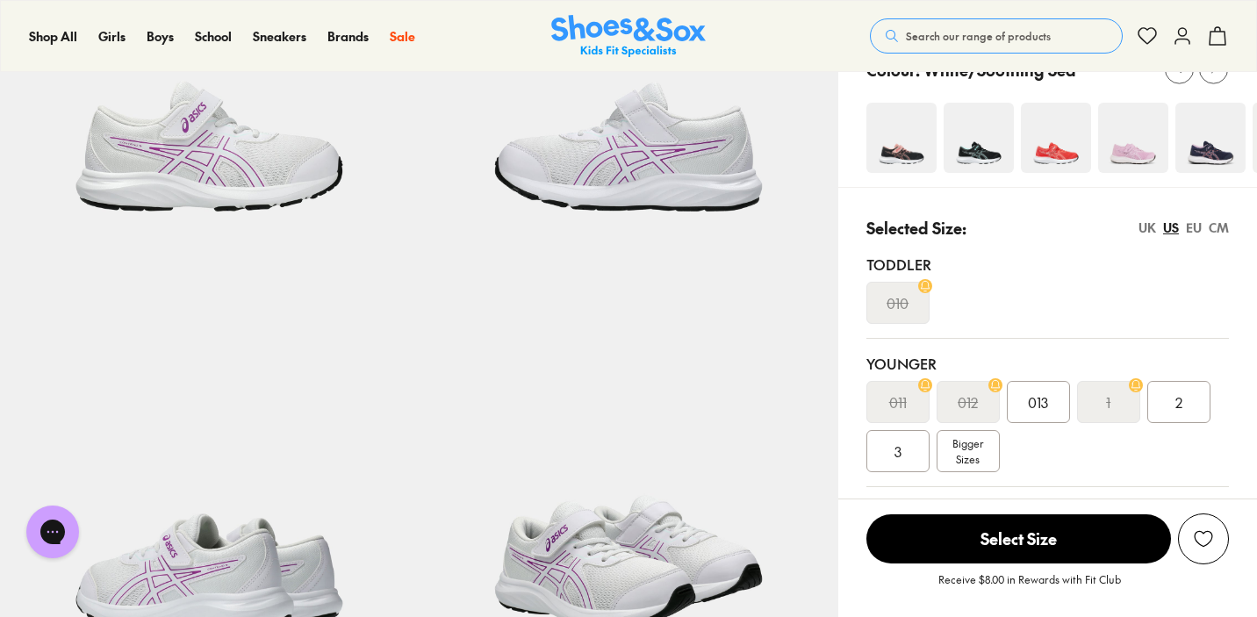
scroll to position [274, 0]
